Goal: Task Accomplishment & Management: Manage account settings

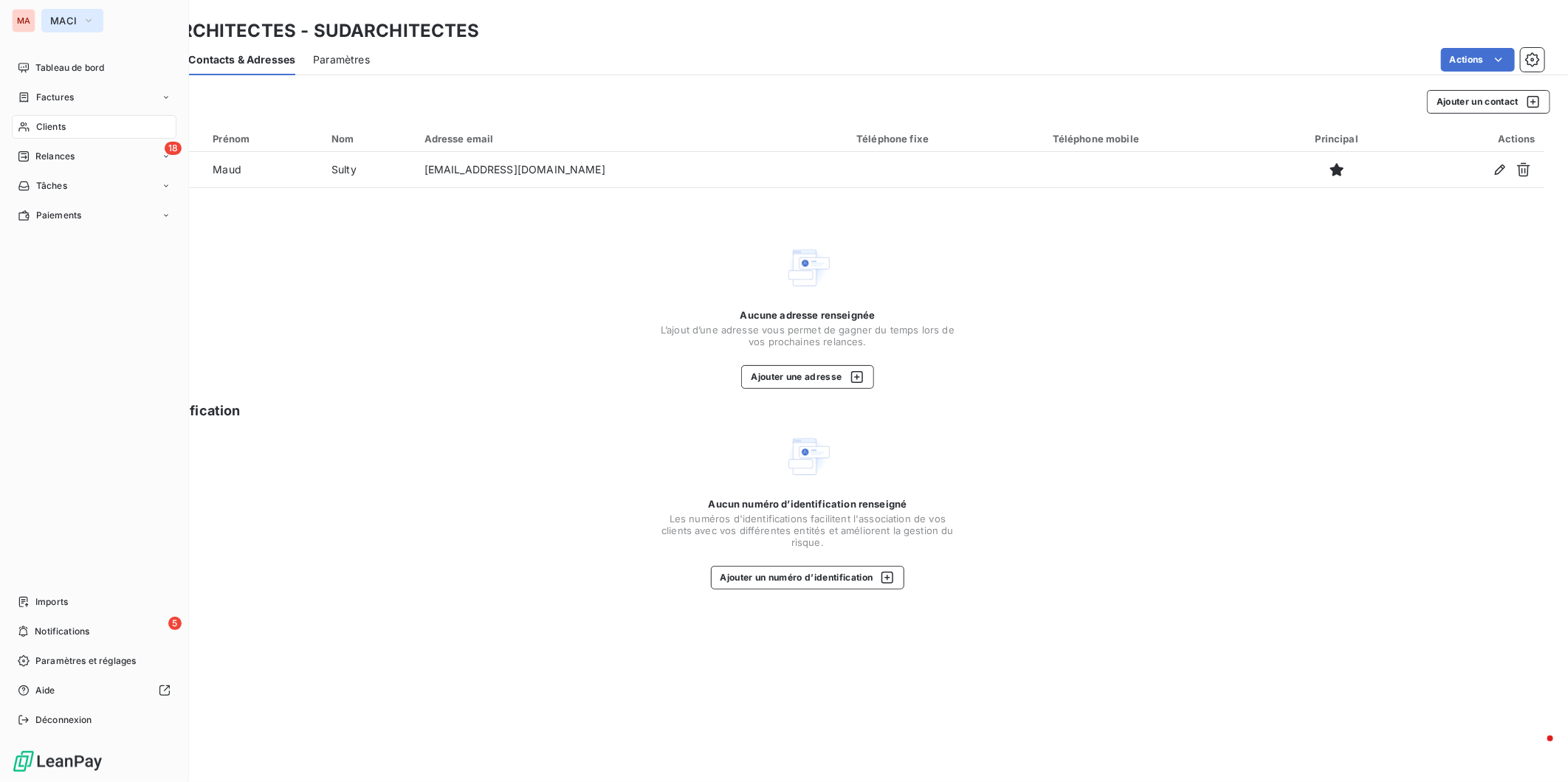
click at [83, 23] on icon "button" at bounding box center [88, 20] width 12 height 15
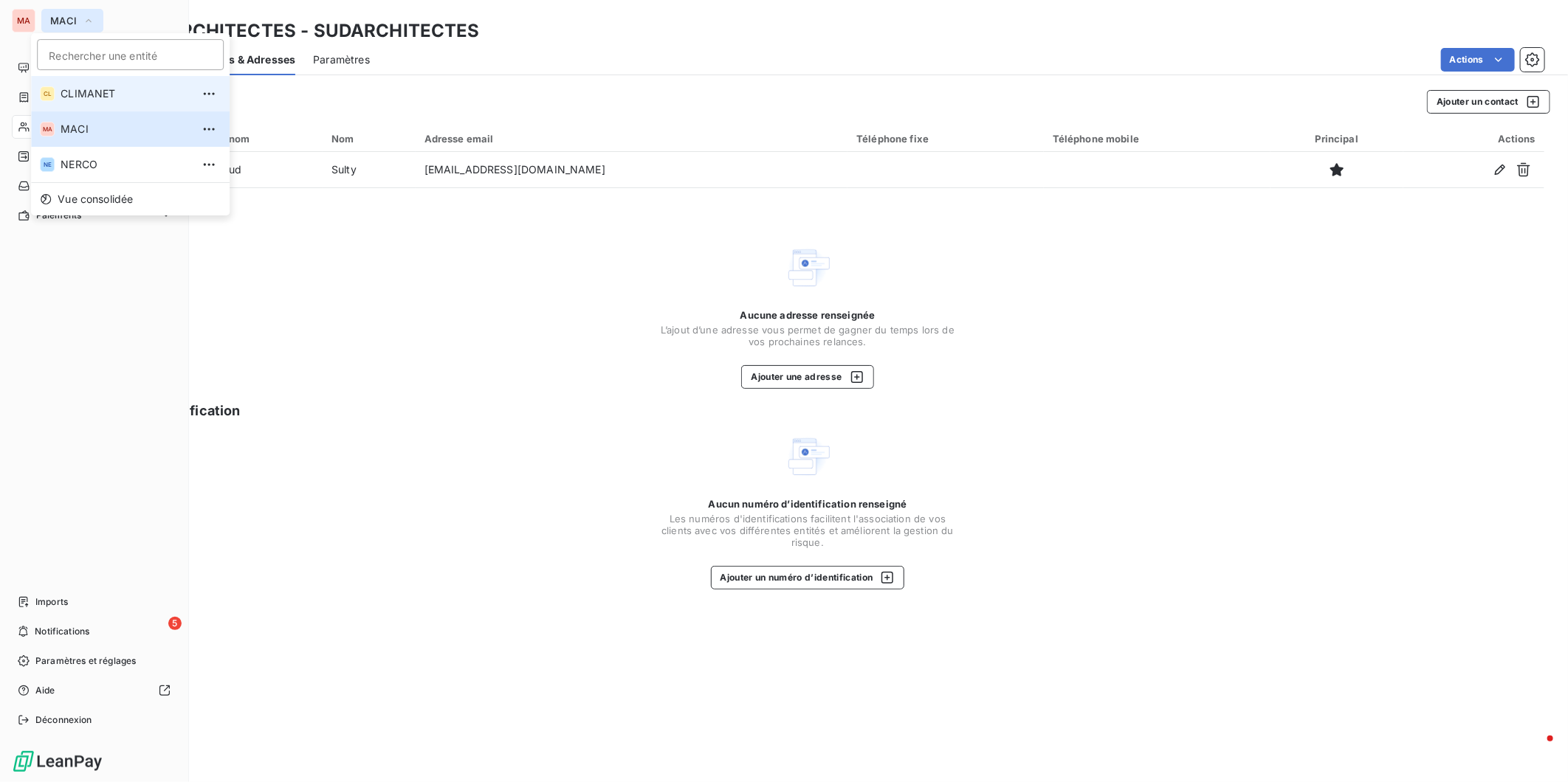
click at [85, 91] on span "CLIMANET" at bounding box center [126, 94] width 131 height 15
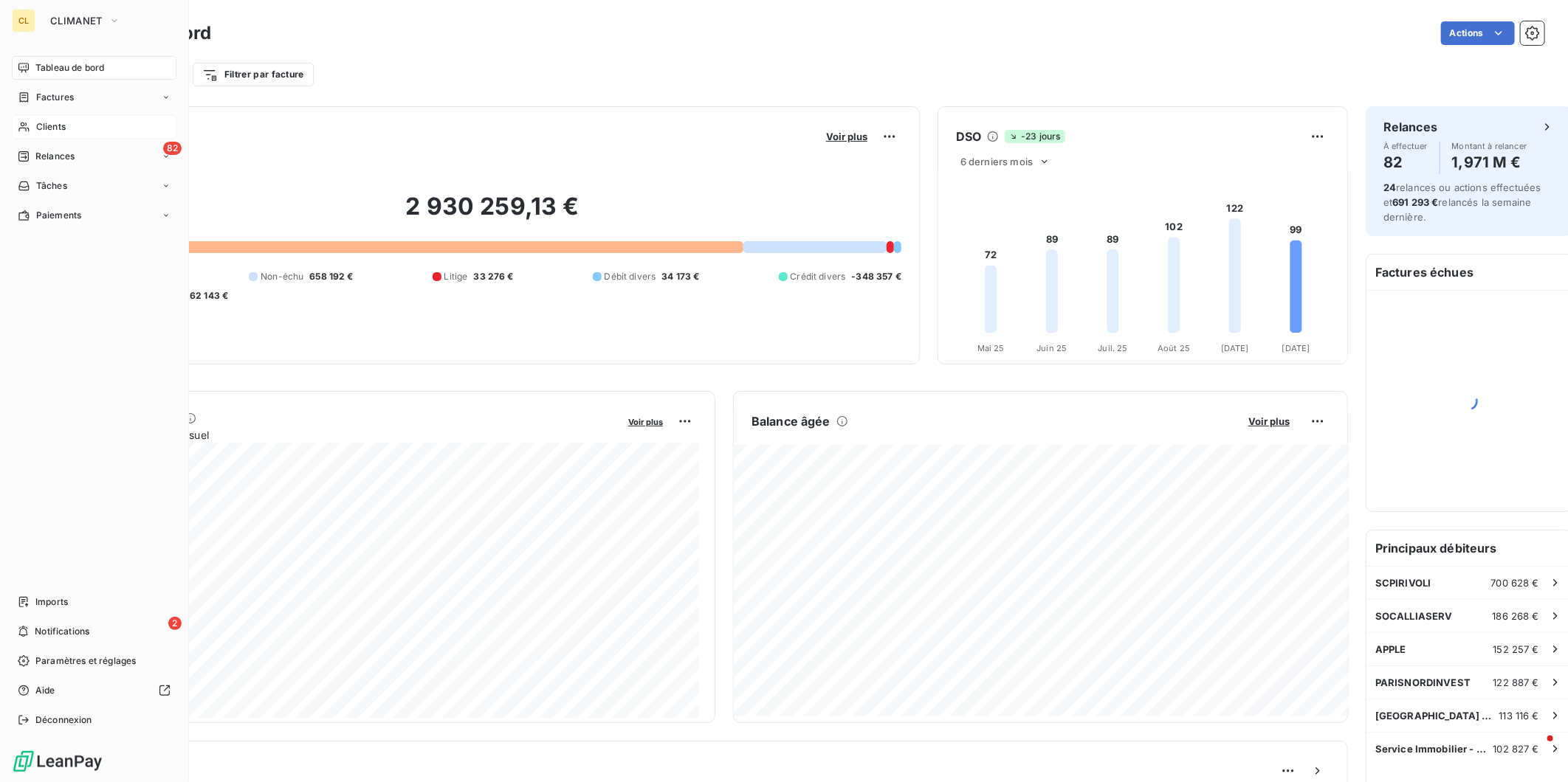
click at [42, 120] on span "Clients" at bounding box center [51, 127] width 30 height 13
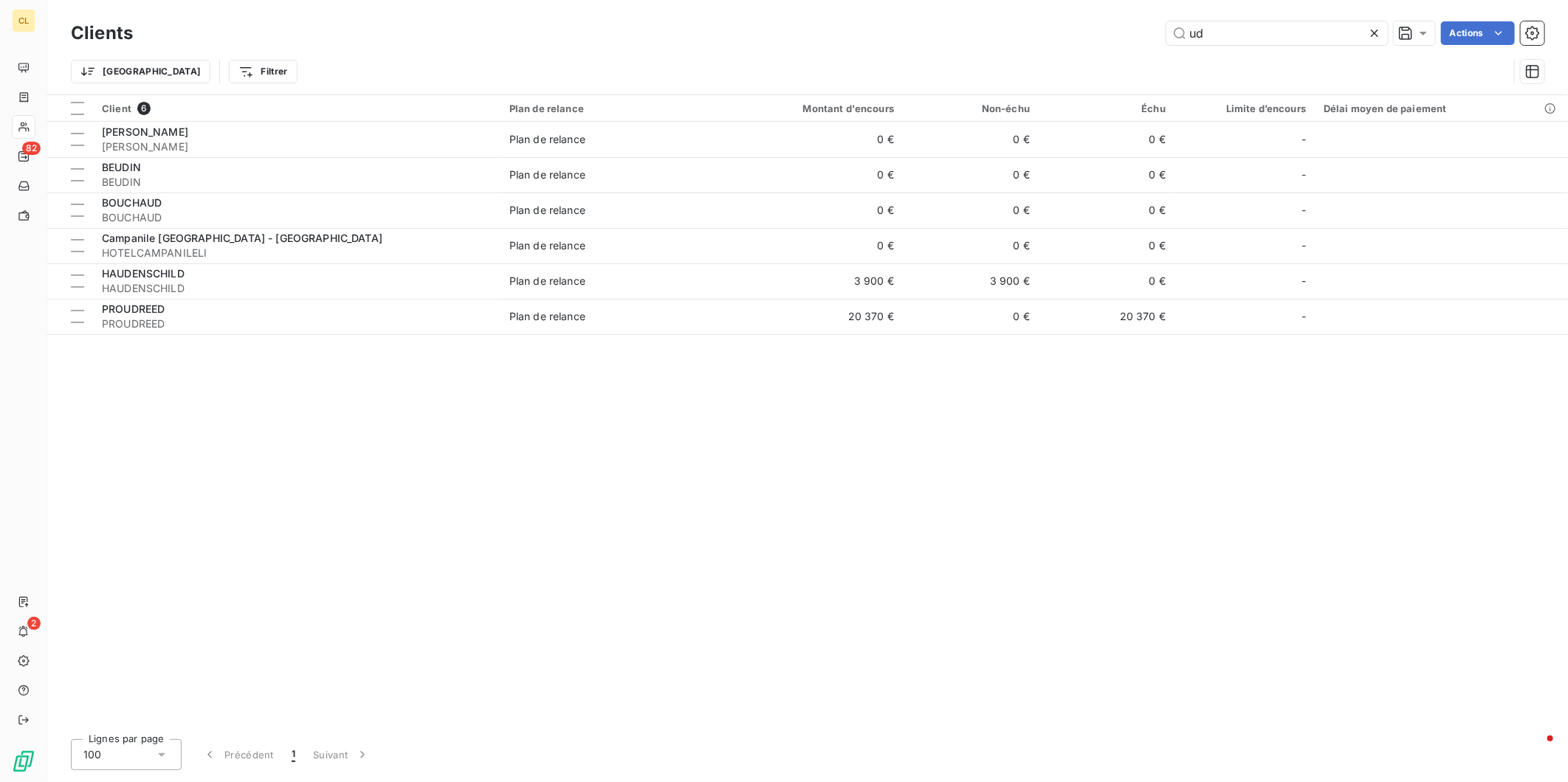
drag, startPoint x: 1310, startPoint y: 31, endPoint x: 1155, endPoint y: 31, distance: 155.0
click at [1159, 31] on div "ud Actions" at bounding box center [847, 32] width 1394 height 23
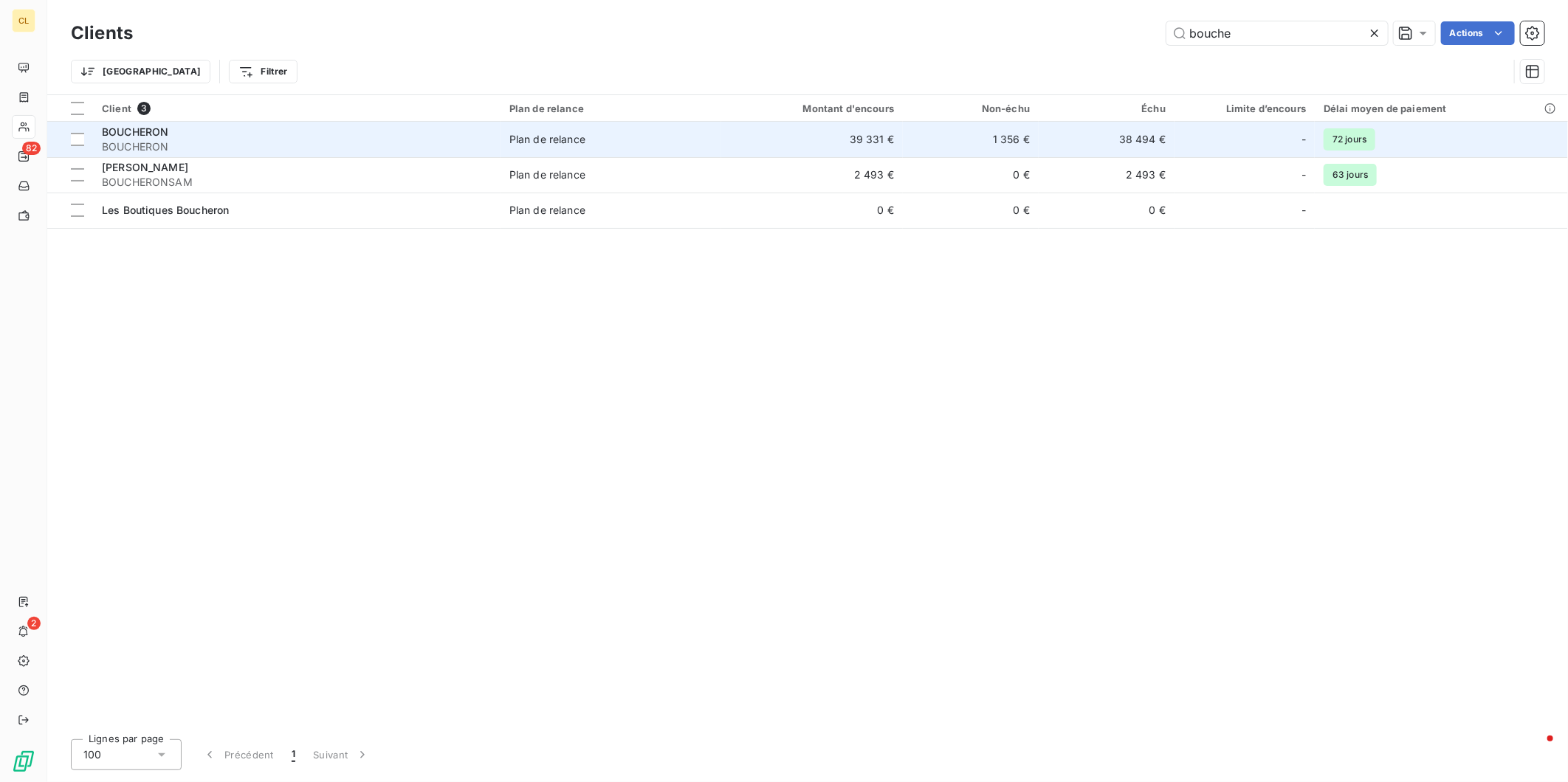
type input "bouche"
click at [152, 125] on span "BOUCHERON" at bounding box center [135, 132] width 66 height 13
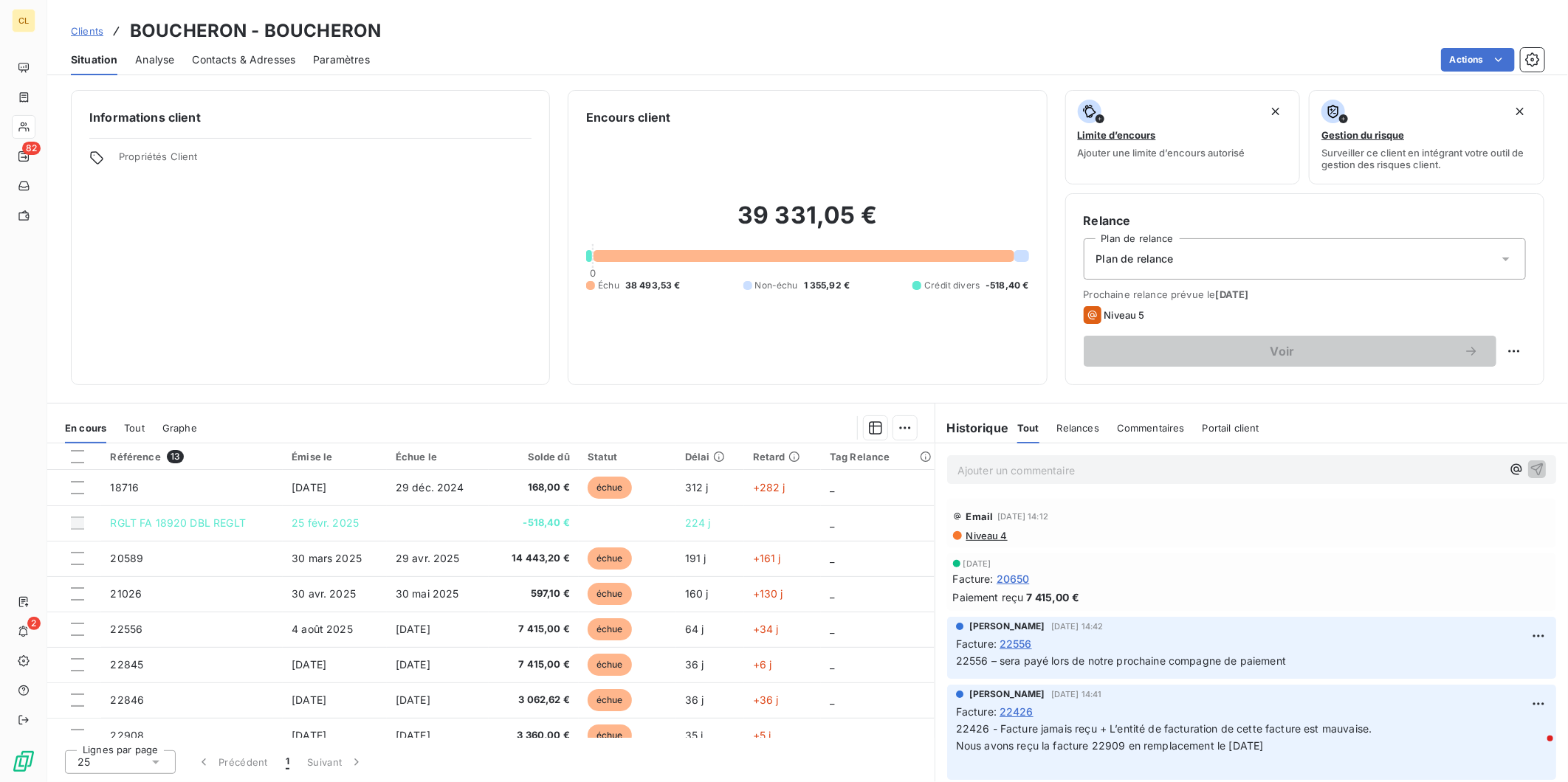
click at [253, 53] on span "Contacts & Adresses" at bounding box center [244, 60] width 104 height 15
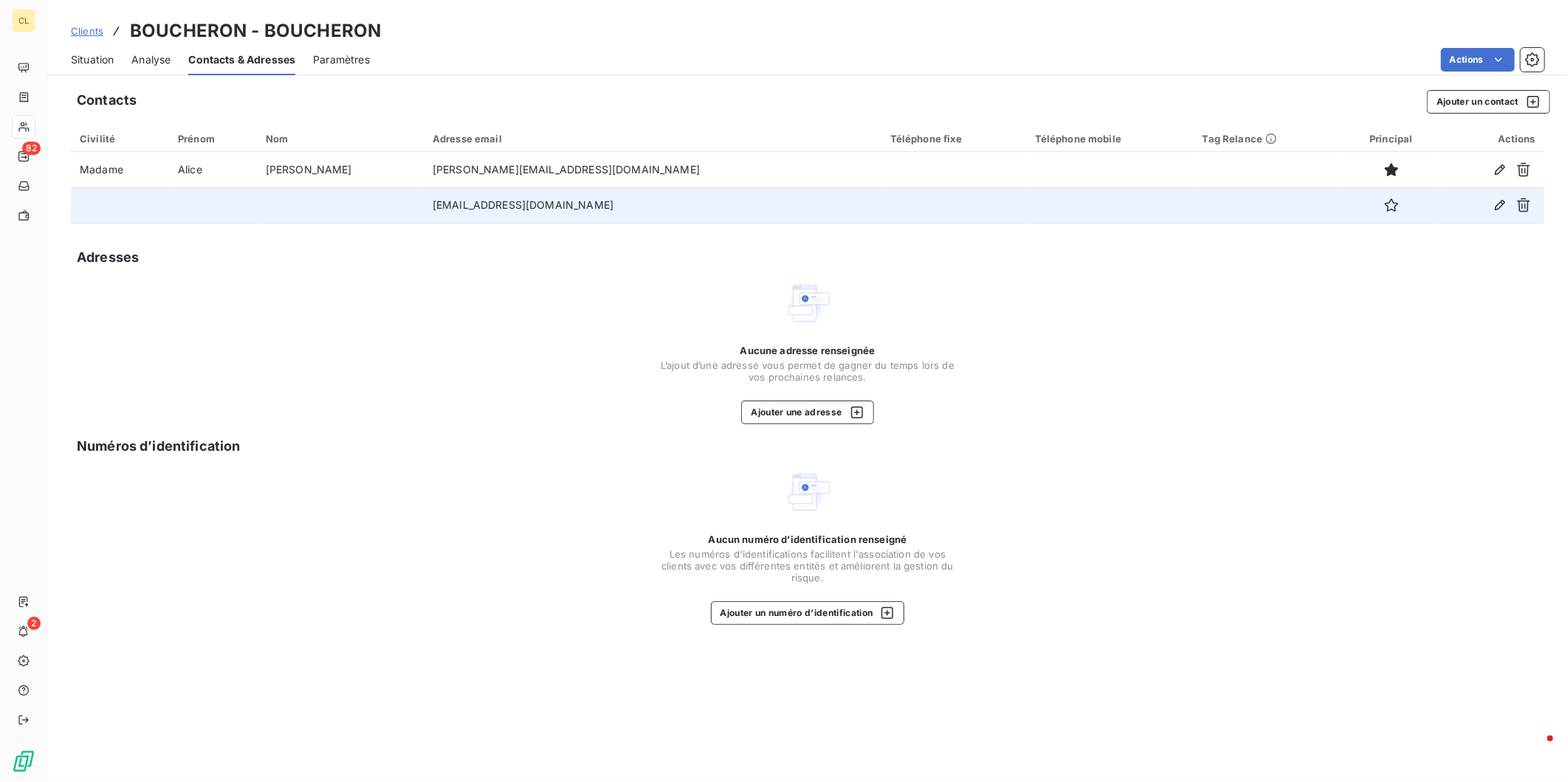
click at [1404, 193] on div at bounding box center [1392, 205] width 80 height 23
click at [1531, 198] on icon "button" at bounding box center [1524, 205] width 13 height 14
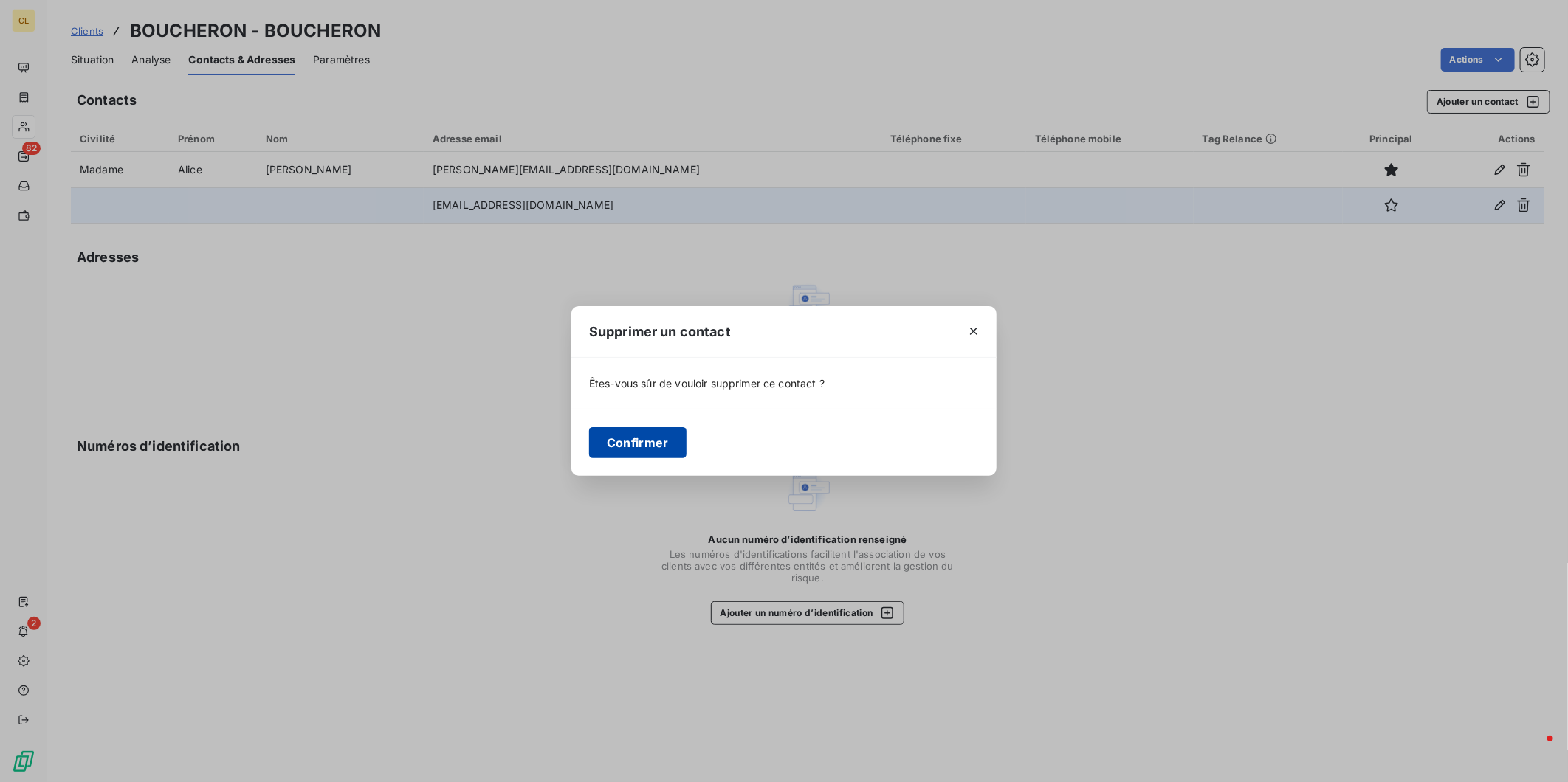
click at [687, 432] on button "Confirmer" at bounding box center [638, 442] width 97 height 31
